Goal: Transaction & Acquisition: Book appointment/travel/reservation

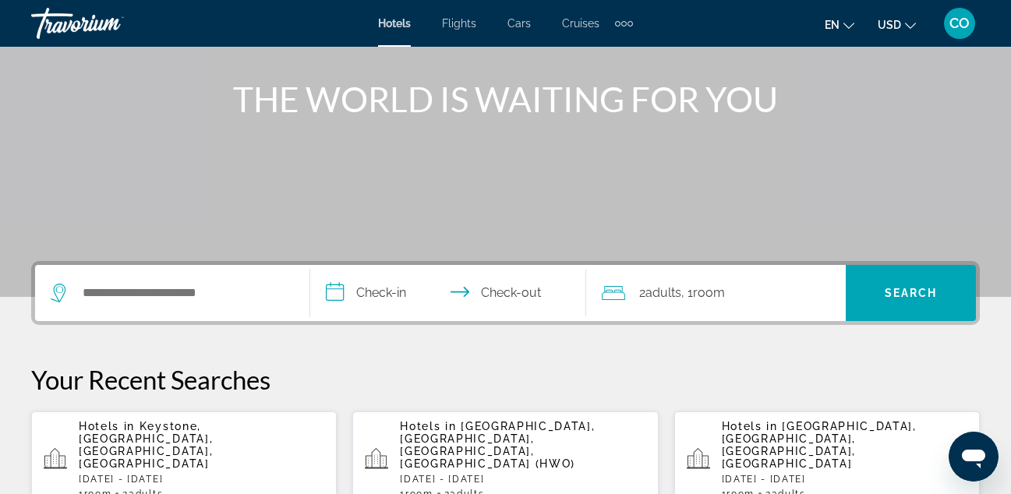
scroll to position [201, 0]
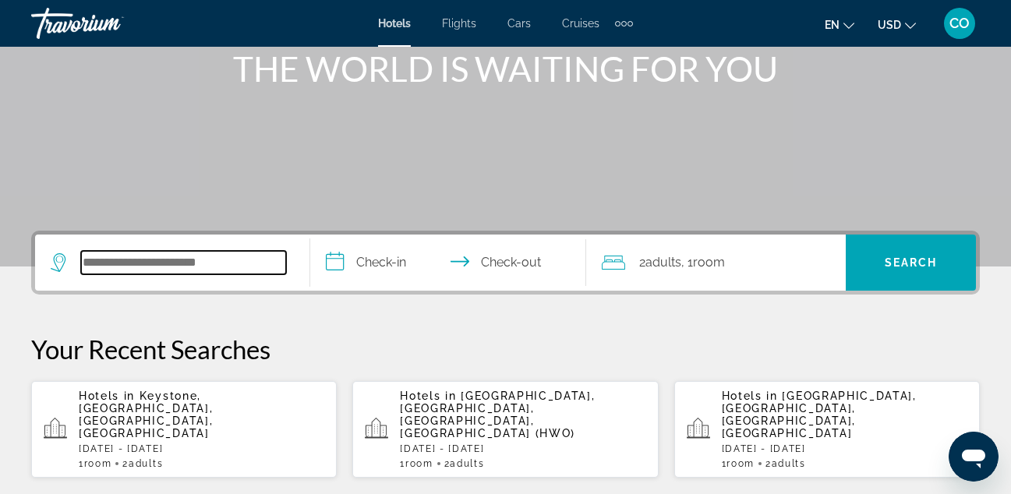
click at [203, 253] on input "Search hotel destination" at bounding box center [183, 262] width 205 height 23
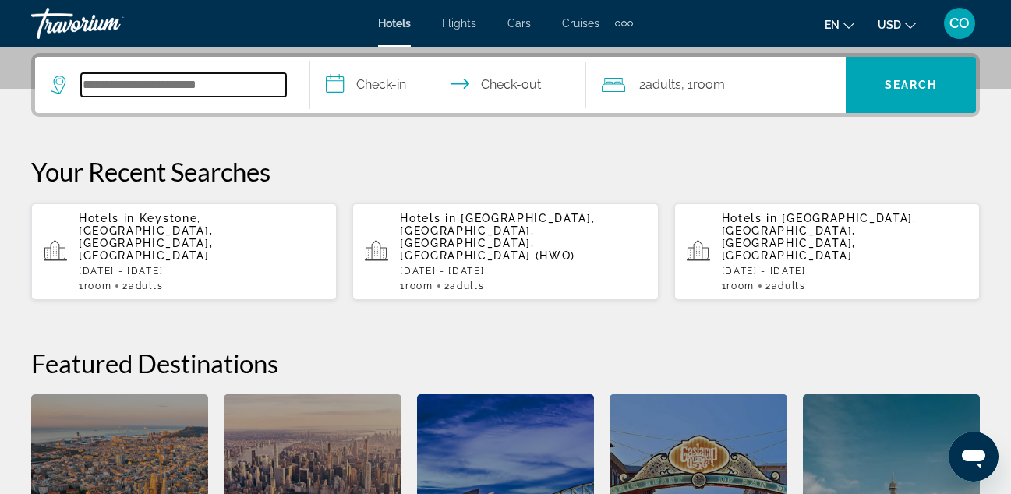
scroll to position [381, 0]
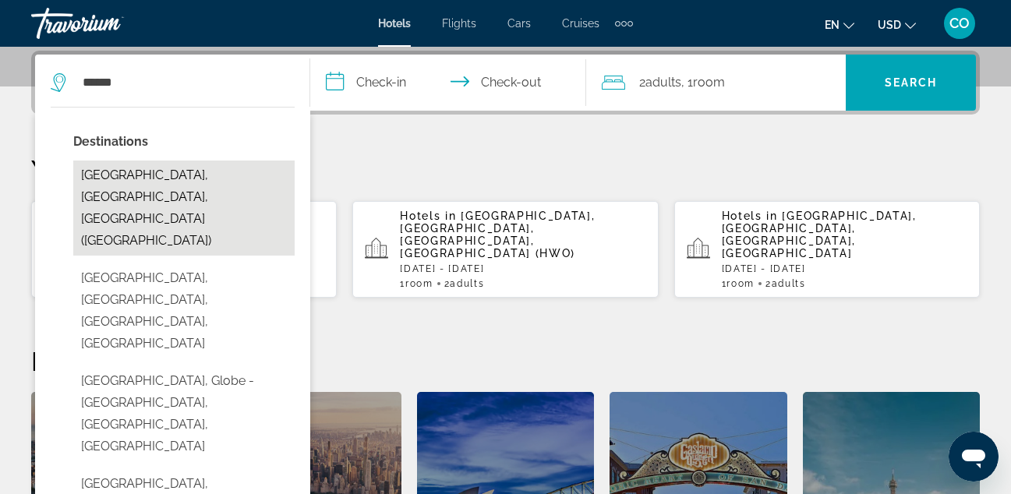
click at [225, 173] on button "[GEOGRAPHIC_DATA], [GEOGRAPHIC_DATA], [GEOGRAPHIC_DATA] ([GEOGRAPHIC_DATA])" at bounding box center [183, 208] width 221 height 95
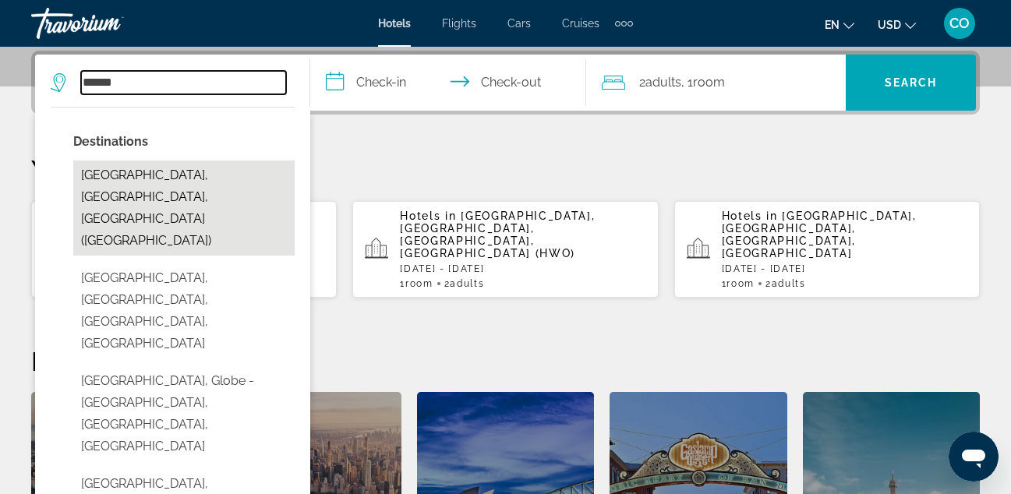
type input "**********"
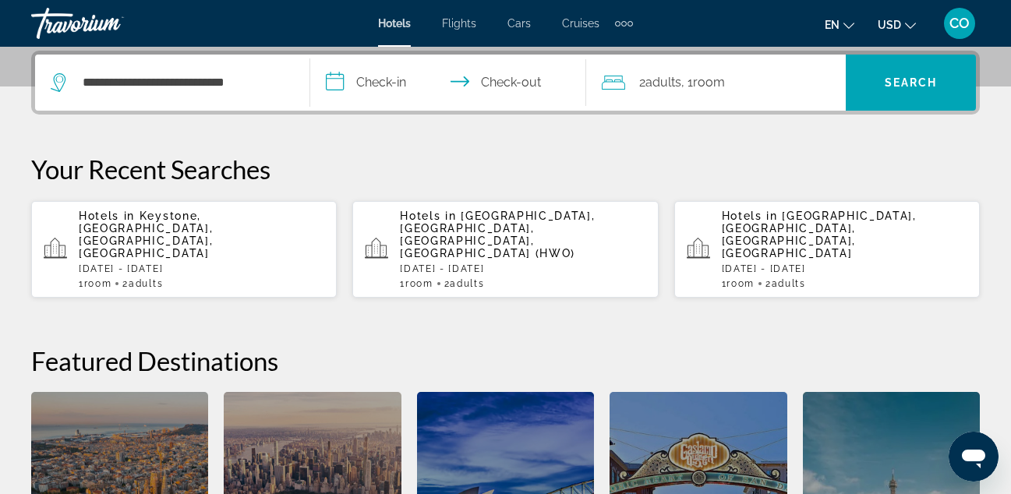
click at [400, 76] on input "**********" at bounding box center [450, 85] width 281 height 61
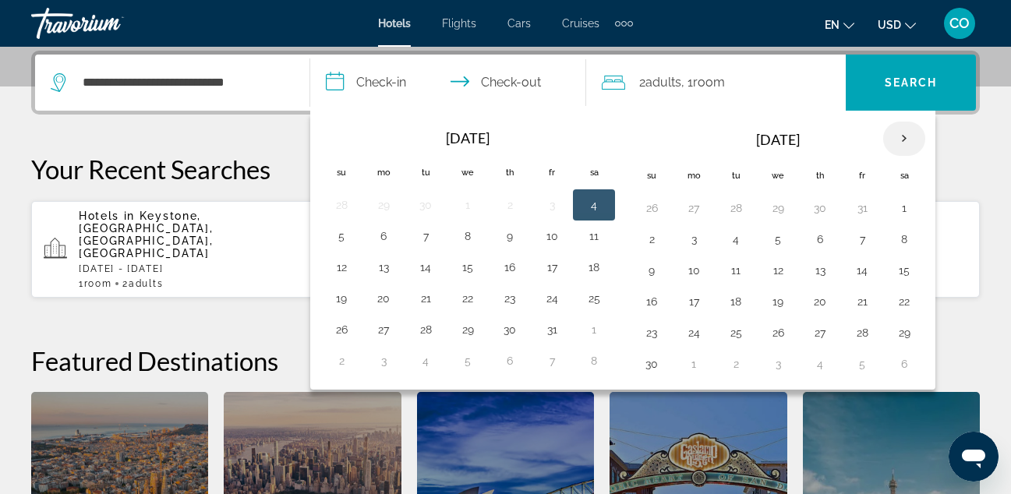
click at [895, 140] on th "Next month" at bounding box center [904, 139] width 42 height 34
click at [651, 335] on button "28" at bounding box center [651, 333] width 25 height 22
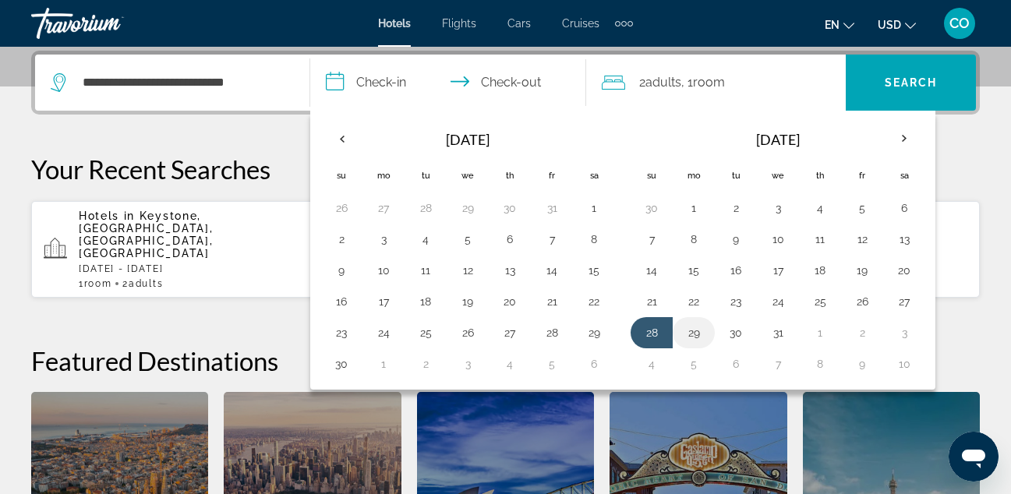
click at [699, 334] on button "29" at bounding box center [693, 333] width 25 height 22
type input "**********"
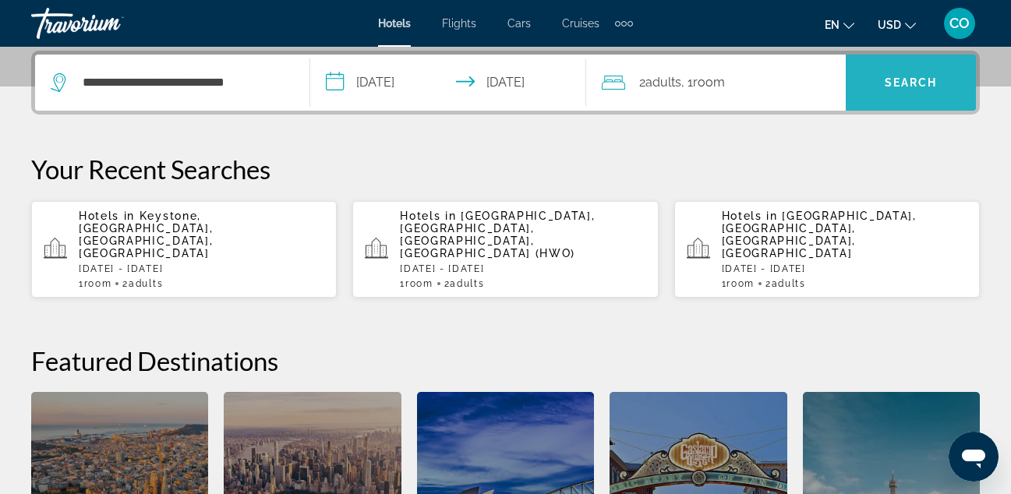
click at [870, 90] on span "Search" at bounding box center [911, 82] width 130 height 37
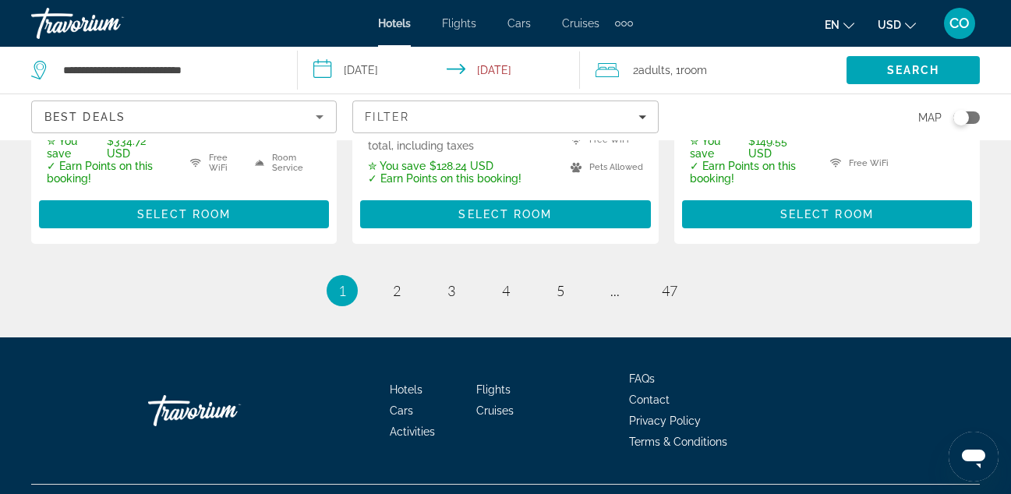
scroll to position [2409, 0]
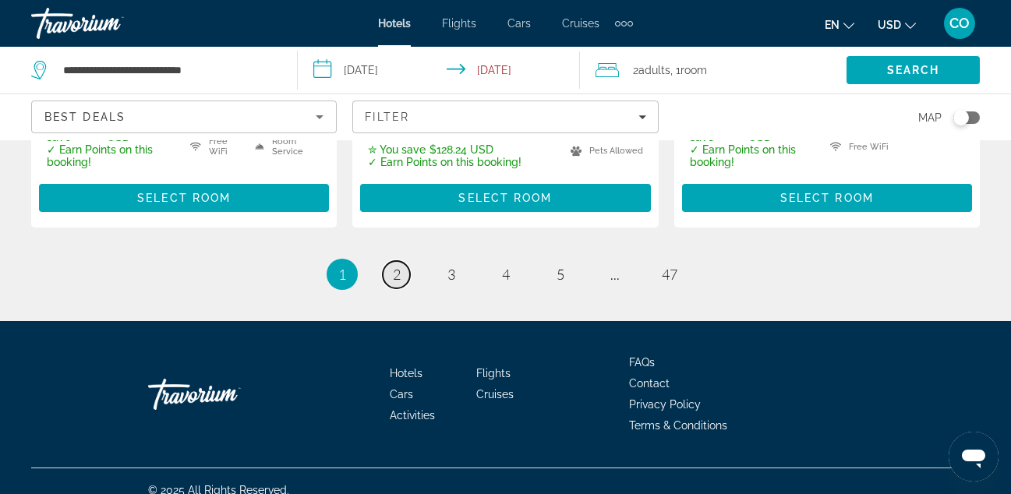
click at [401, 261] on link "page 2" at bounding box center [396, 274] width 27 height 27
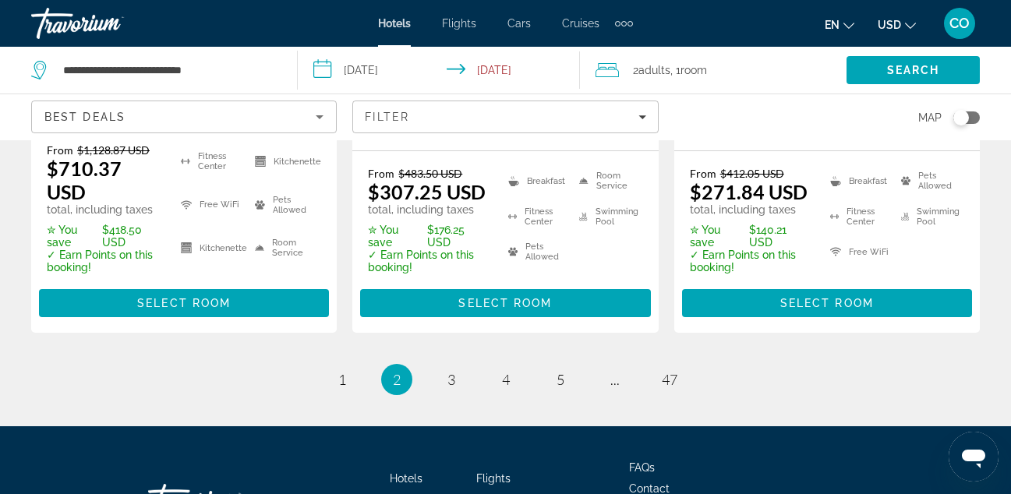
scroll to position [2408, 0]
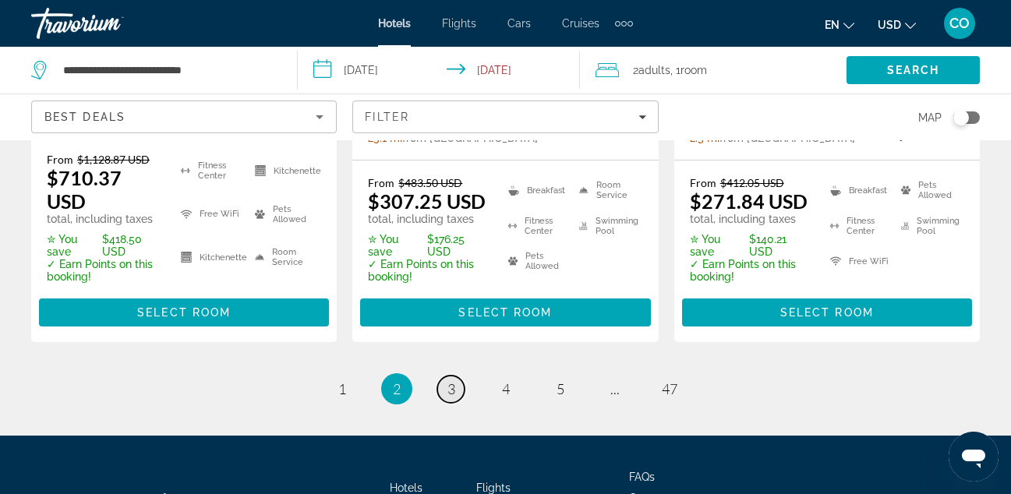
click at [452, 380] on span "3" at bounding box center [451, 388] width 8 height 17
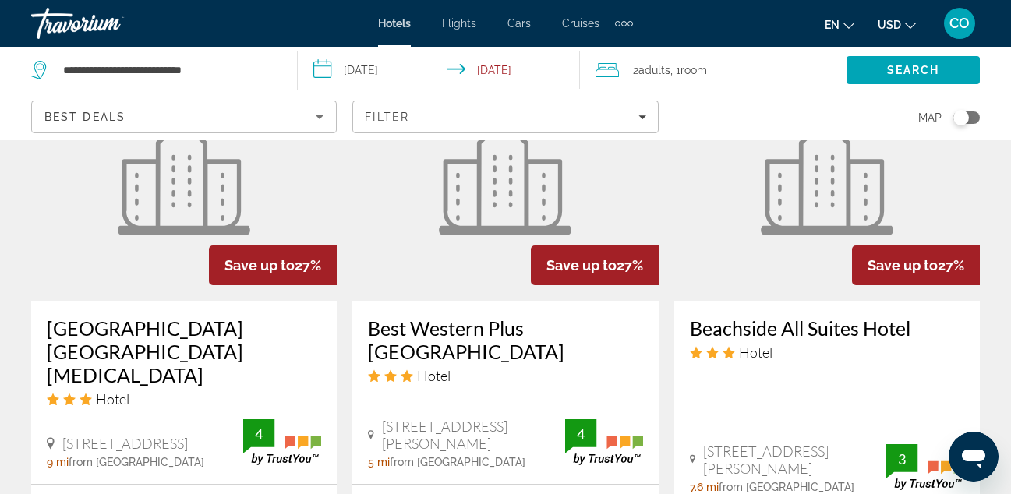
scroll to position [2413, 0]
